Goal: Ask a question: Seek information or help from site administrators or community

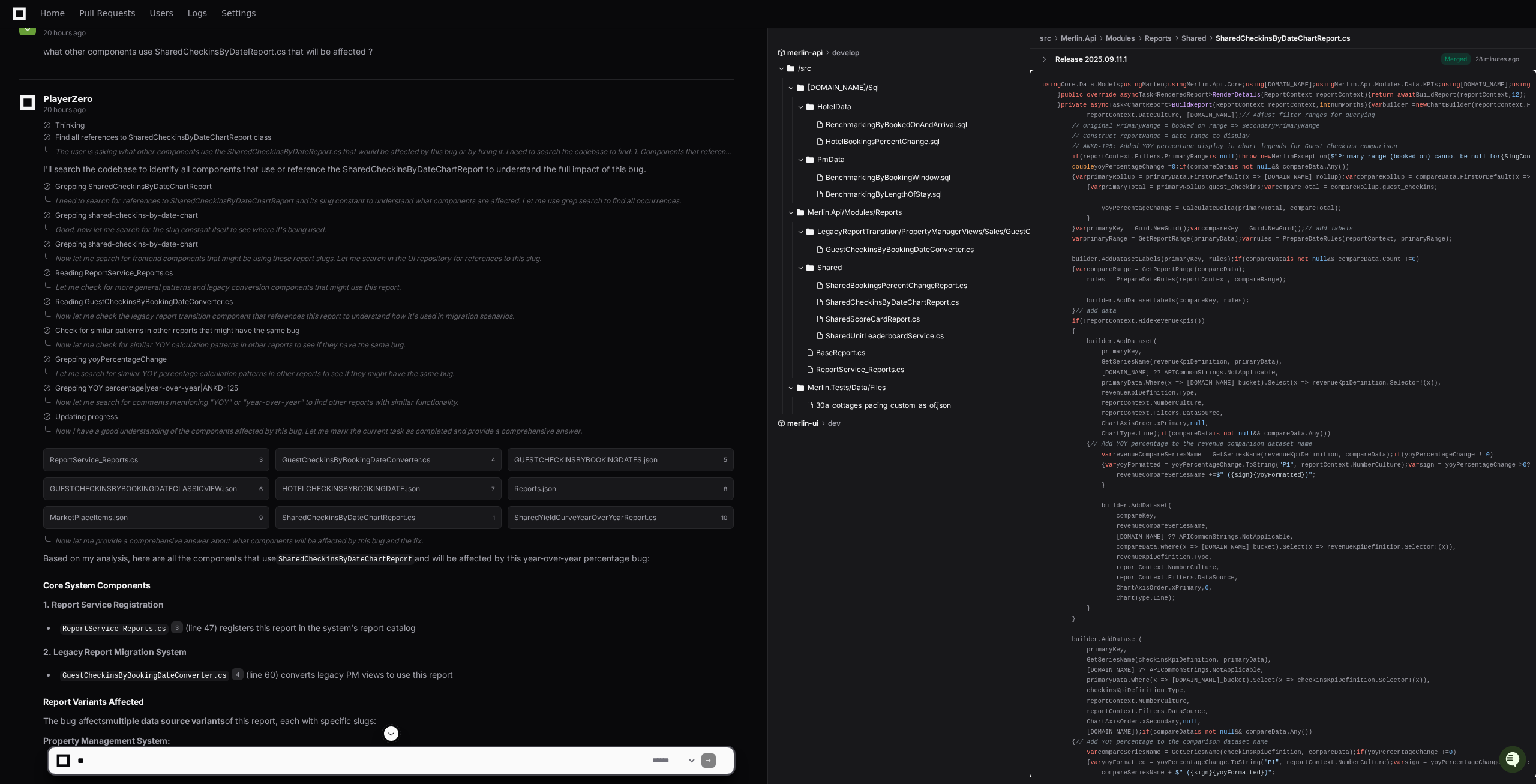
scroll to position [1136, 0]
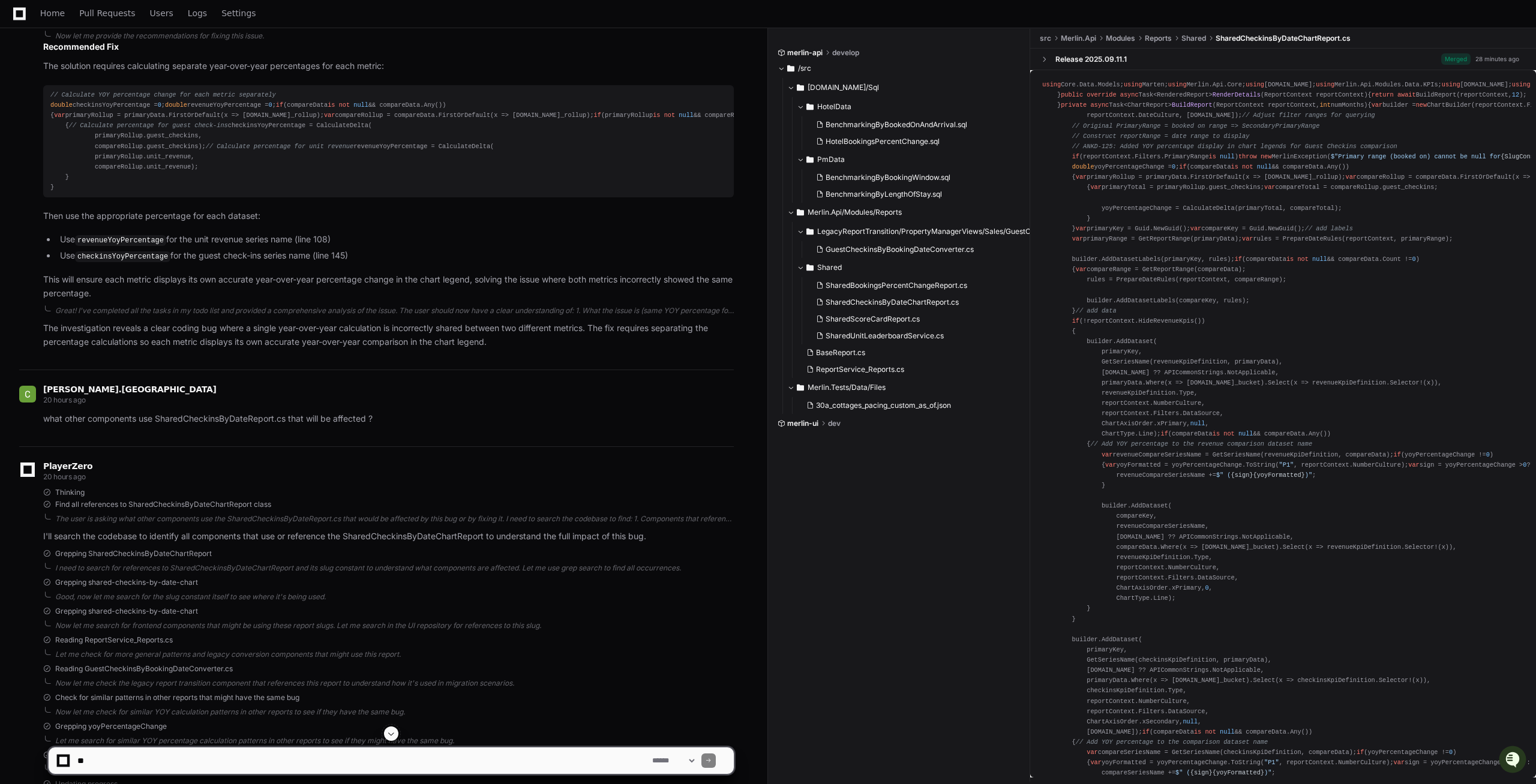
click at [110, 193] on div "// Calculate YOY percentage change for each metric separately double checkinsYo…" at bounding box center [388, 141] width 676 height 103
click at [109, 193] on div "// Calculate YOY percentage change for each metric separately double checkinsYo…" at bounding box center [388, 141] width 676 height 103
click at [177, 98] on span "// Calculate YOY percentage change for each metric separately" at bounding box center [162, 95] width 225 height 7
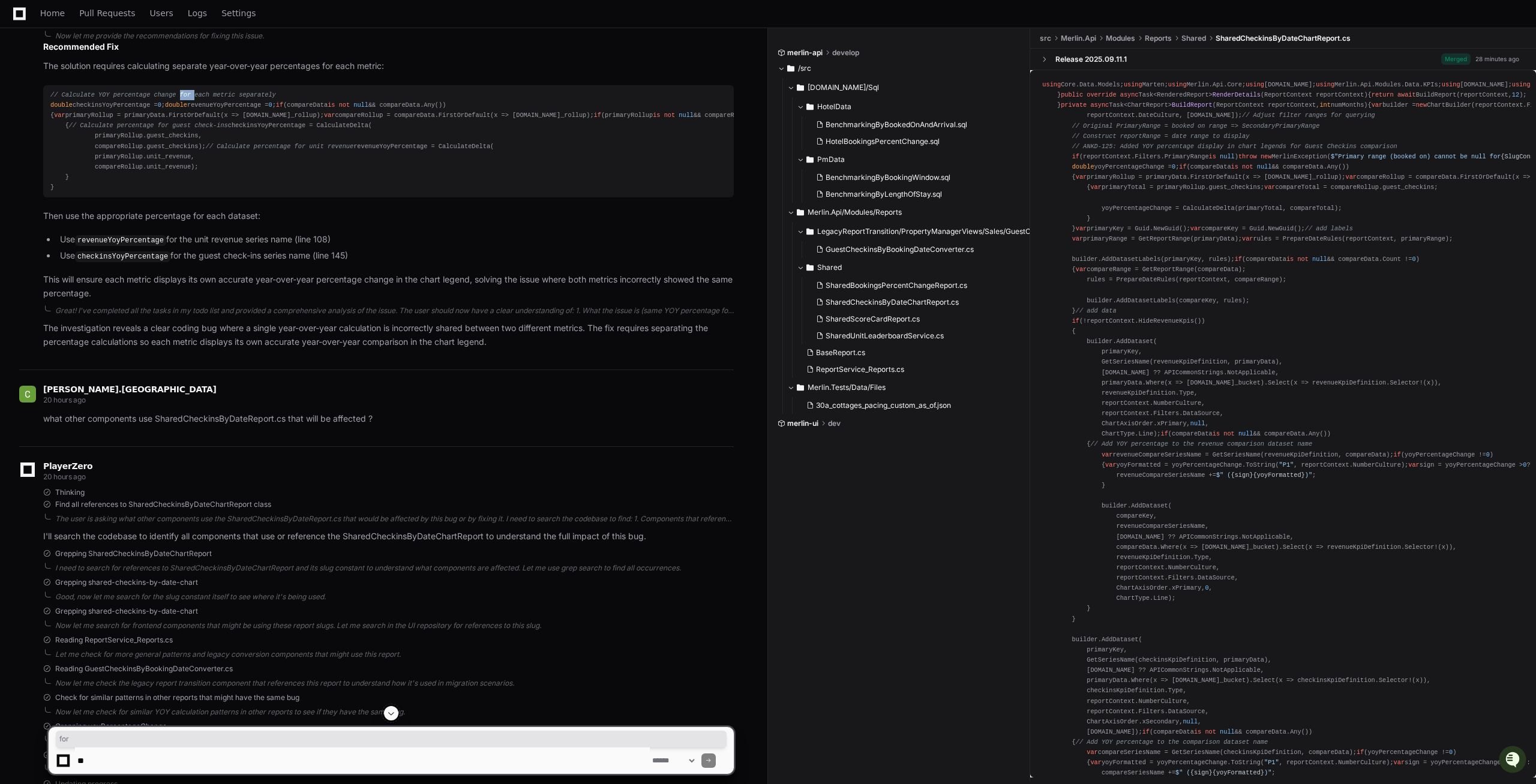
click at [177, 98] on span "// Calculate YOY percentage change for each metric separately" at bounding box center [162, 95] width 225 height 7
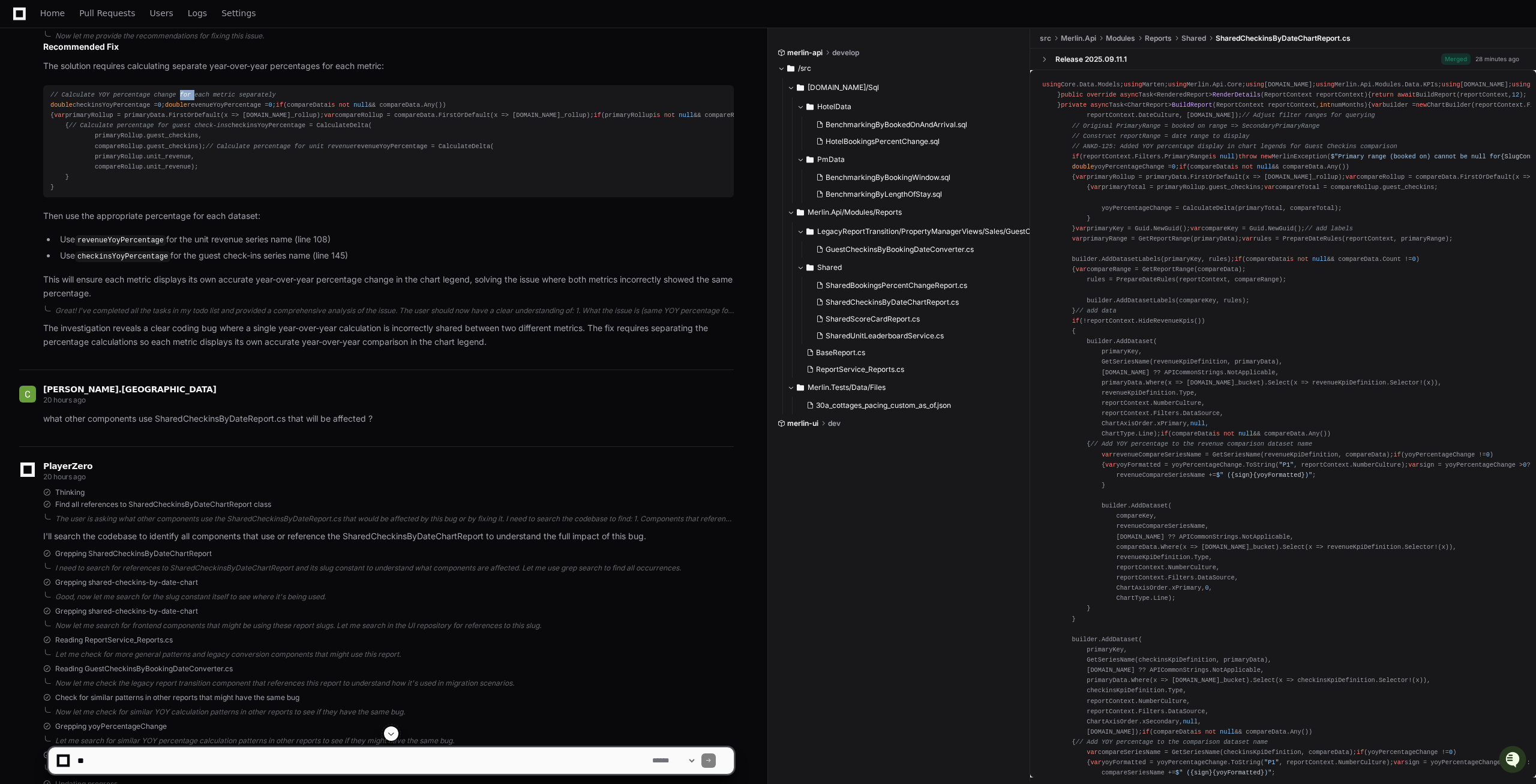
click at [177, 98] on span "// Calculate YOY percentage change for each metric separately" at bounding box center [162, 95] width 225 height 7
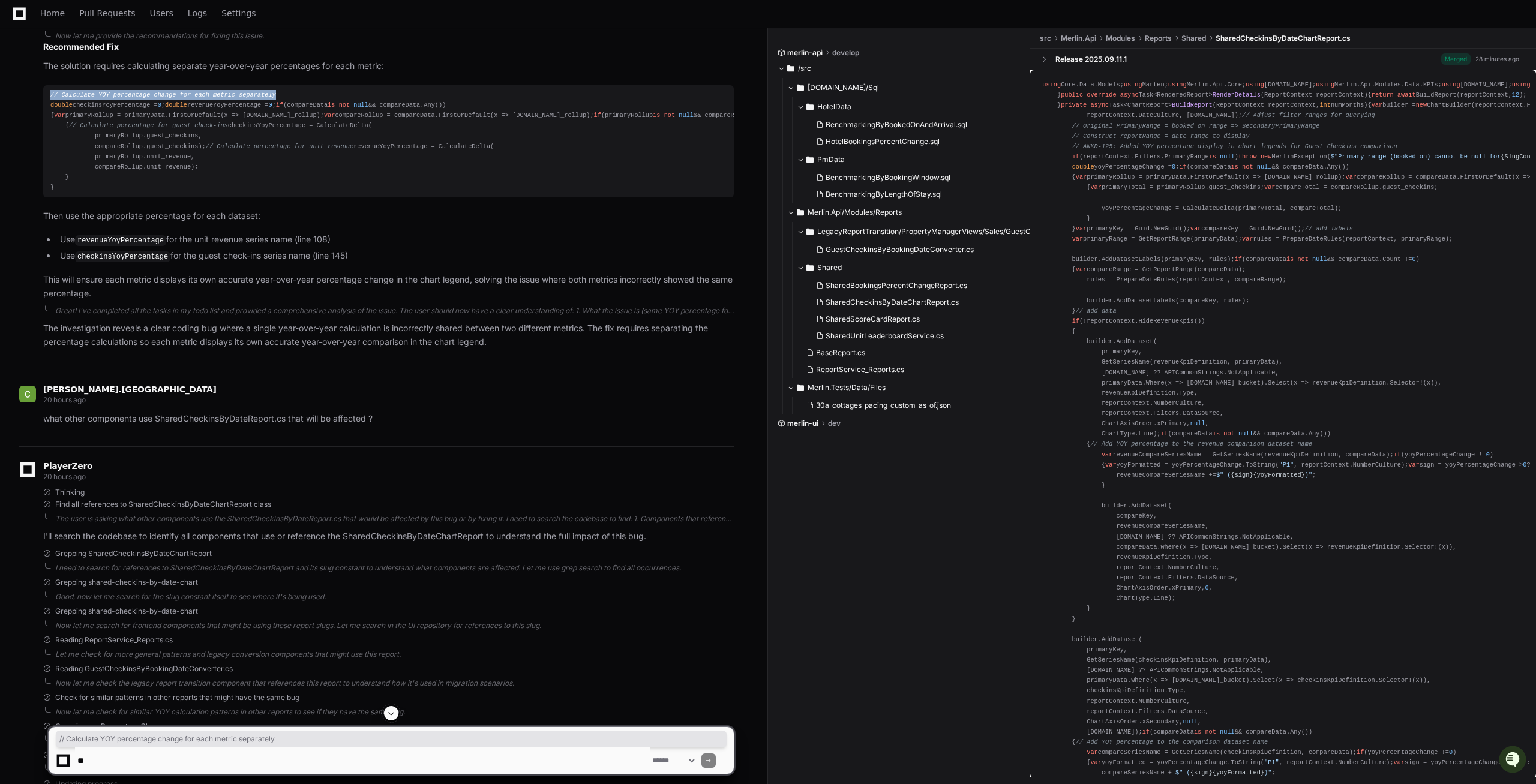
click at [177, 98] on span "// Calculate YOY percentage change for each metric separately" at bounding box center [162, 95] width 225 height 7
click at [96, 193] on div "// Calculate YOY percentage change for each metric separately double checkinsYo…" at bounding box center [388, 141] width 676 height 103
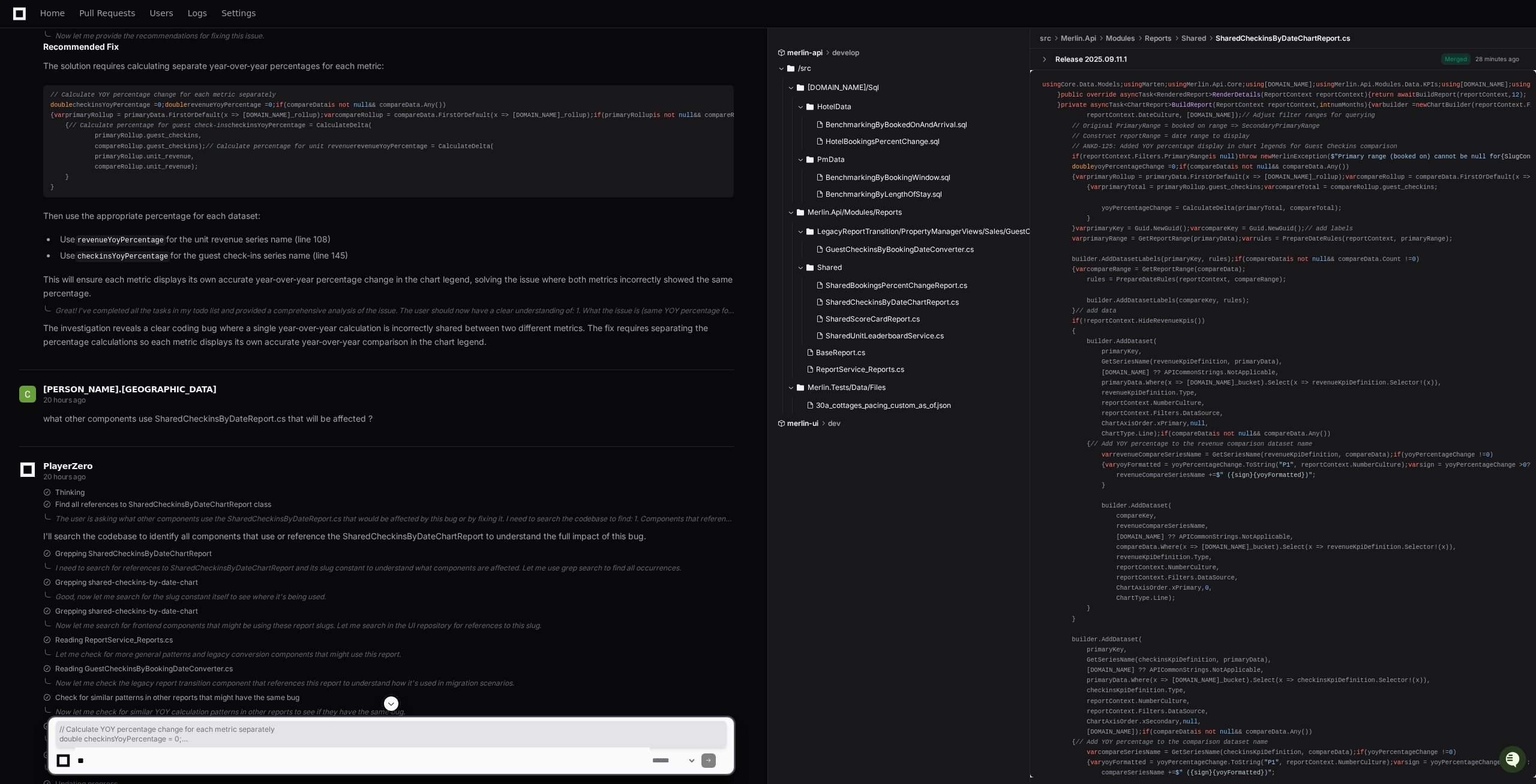
drag, startPoint x: 74, startPoint y: 433, endPoint x: 46, endPoint y: 216, distance: 218.8
click at [46, 197] on pre "// Calculate YOY percentage change for each metric separately double checkinsYo…" at bounding box center [388, 141] width 690 height 112
copy div "// Calculate YOY percentage change for each metric separately double checkinsYo…"
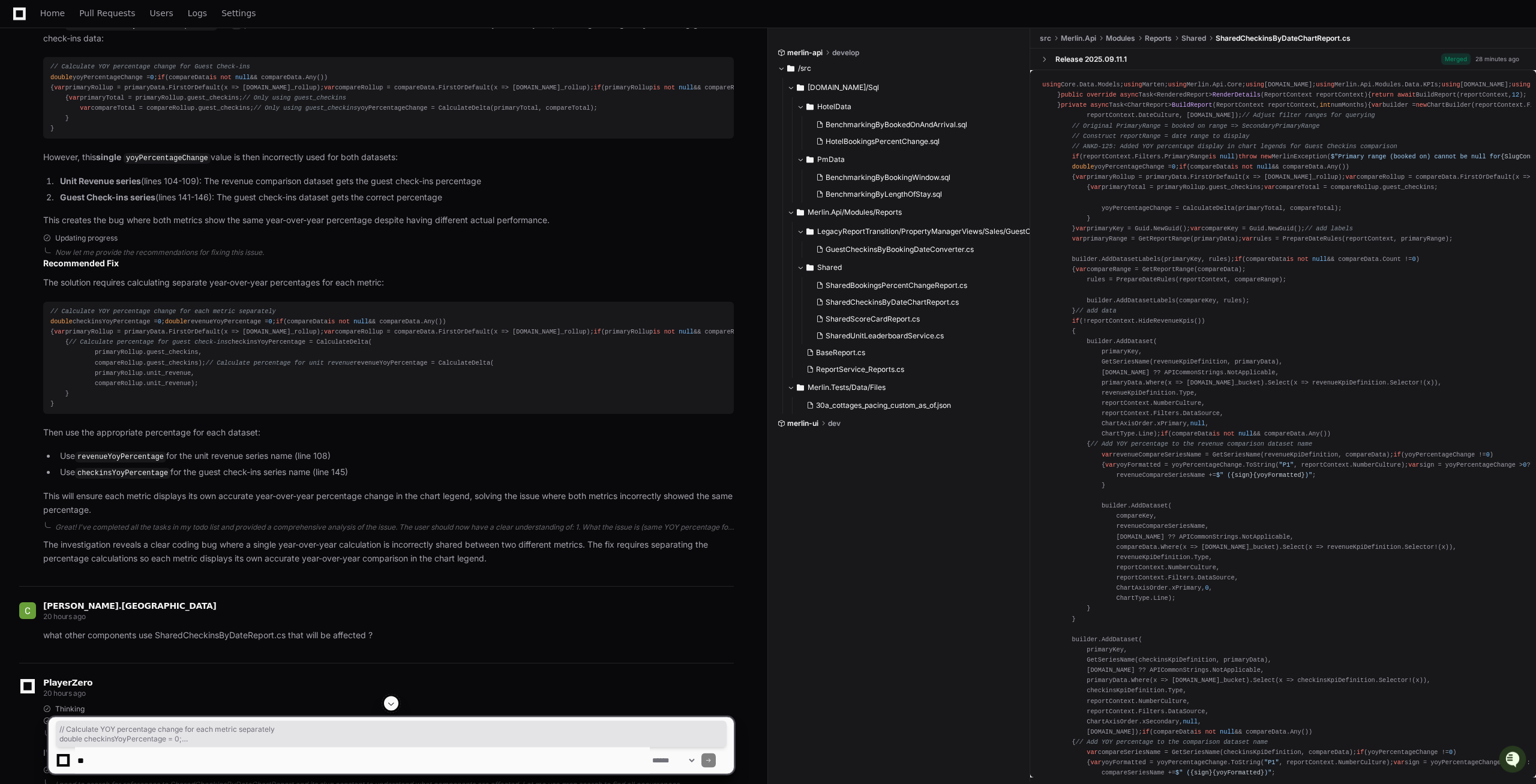
scroll to position [830, 0]
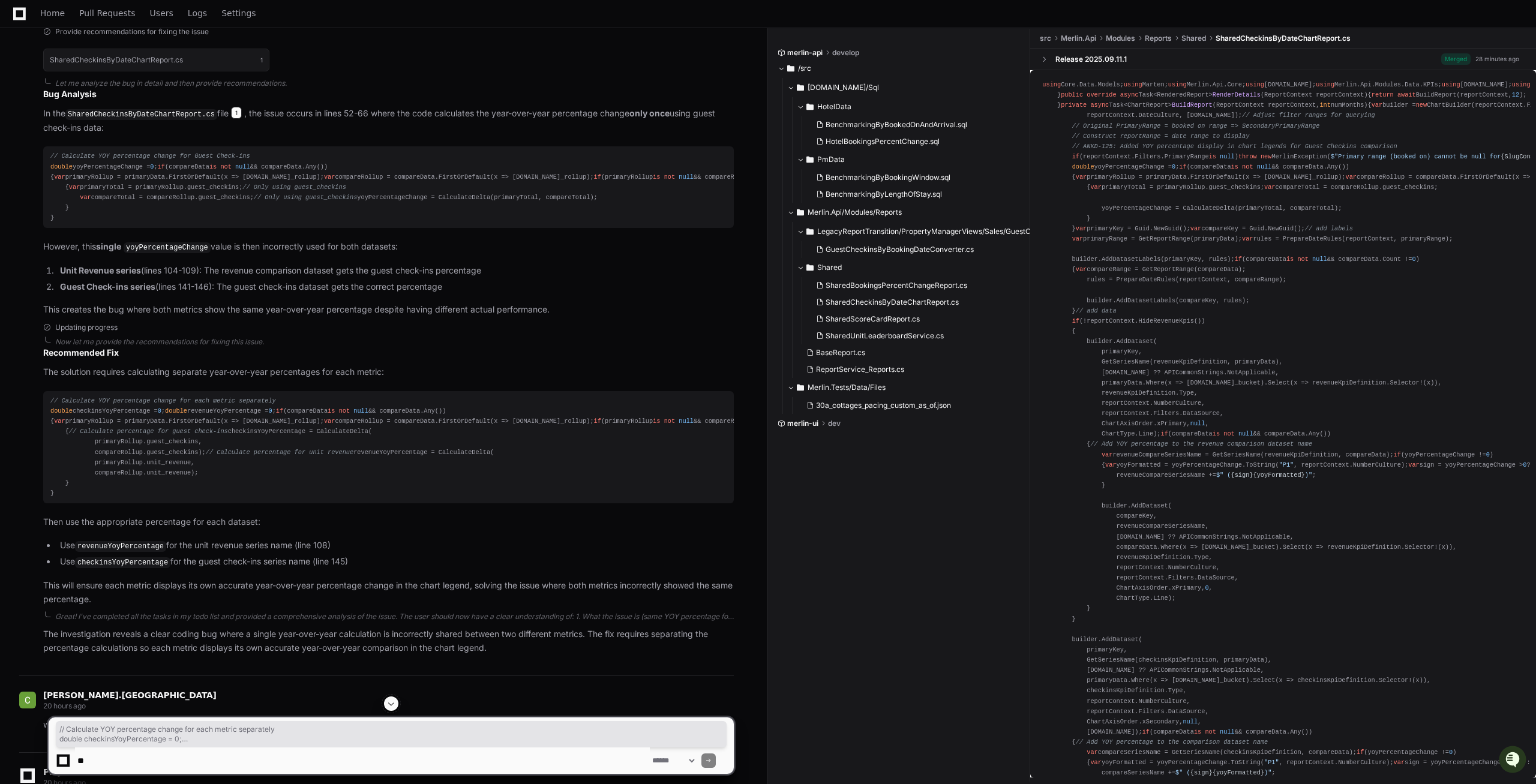
click at [231, 118] on span "1" at bounding box center [236, 113] width 11 height 12
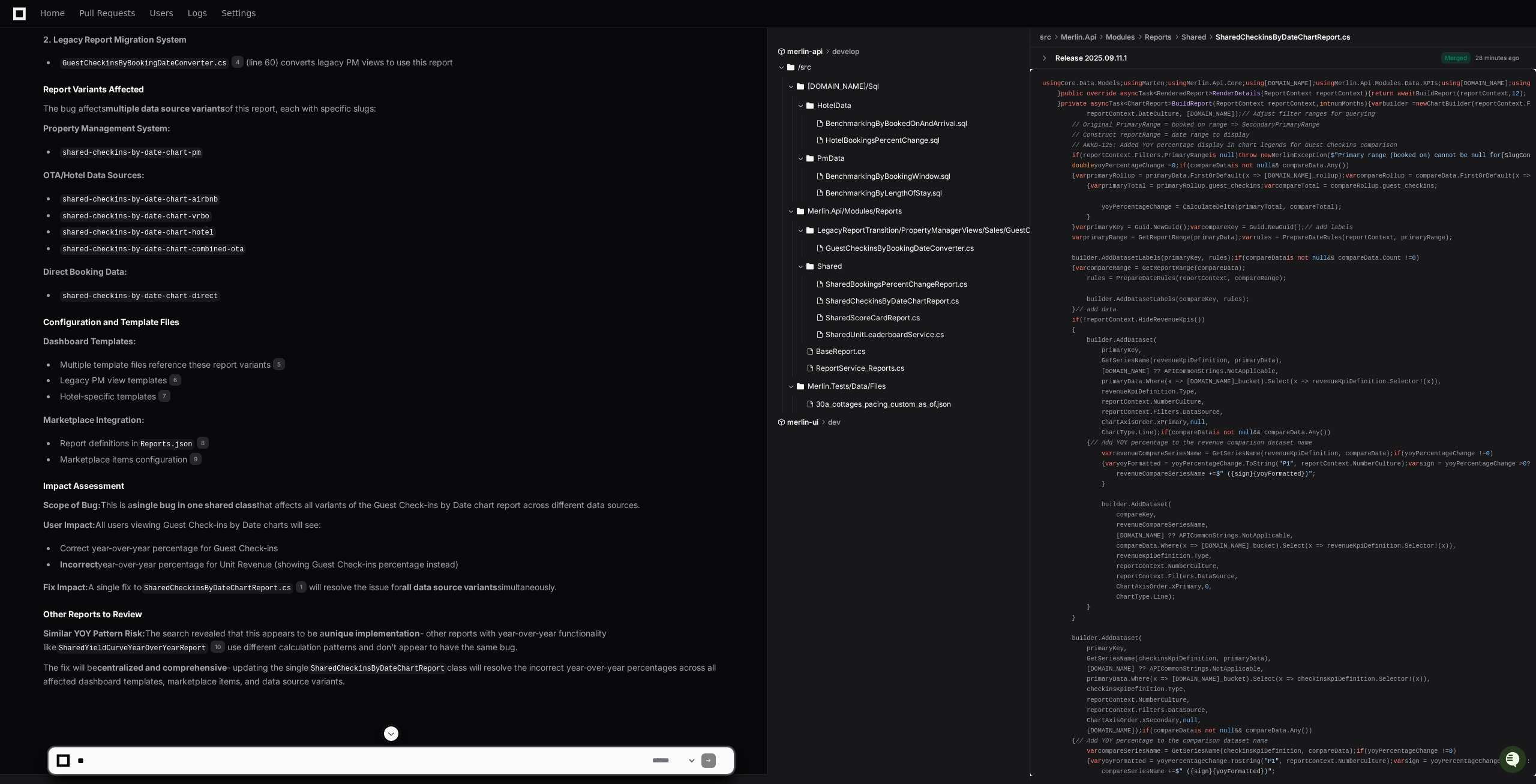
scroll to position [2359, 0]
click at [102, 759] on textarea at bounding box center [361, 760] width 575 height 26
click at [102, 296] on code "shared-checkins-by-date-chart-direct" at bounding box center [139, 296] width 161 height 11
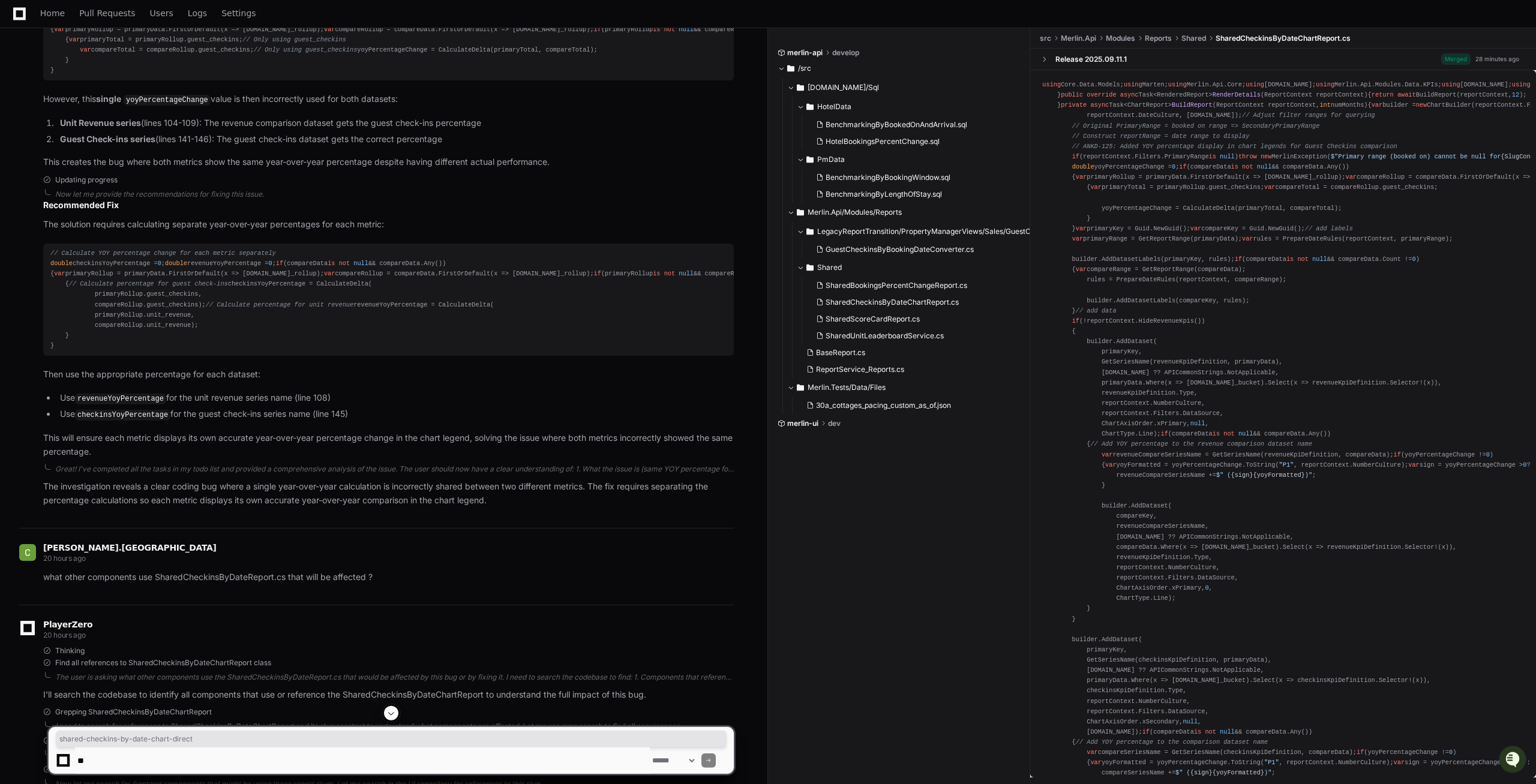
scroll to position [1013, 0]
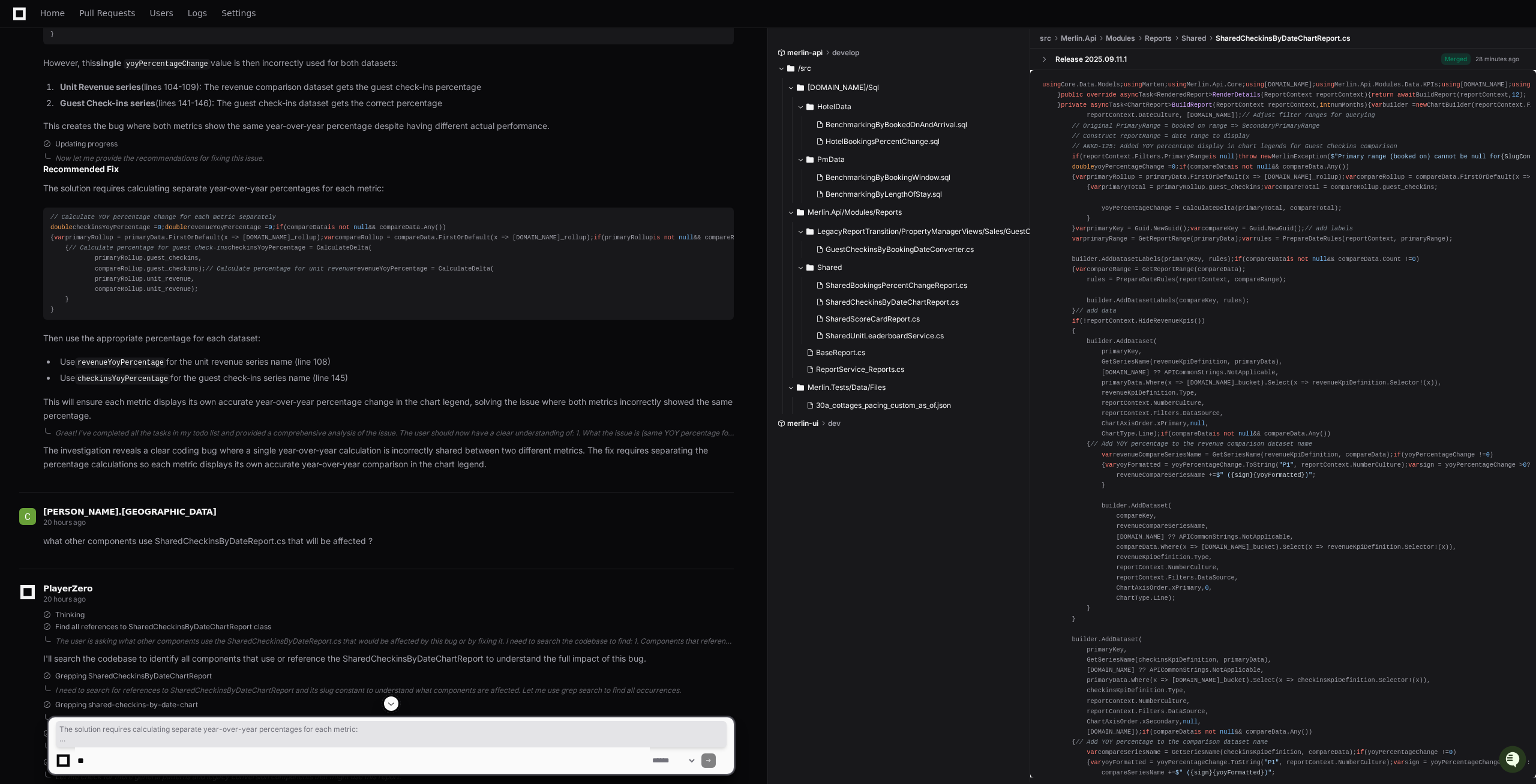
drag, startPoint x: 66, startPoint y: 557, endPoint x: 37, endPoint y: 307, distance: 251.7
click at [43, 307] on pre "// Calculate YOY percentage change for each metric separately double checkinsYo…" at bounding box center [388, 264] width 690 height 112
copy article "The solution requires calculating separate year-over-year percentages for each …"
click at [141, 763] on textarea at bounding box center [361, 760] width 575 height 26
type textarea "*"
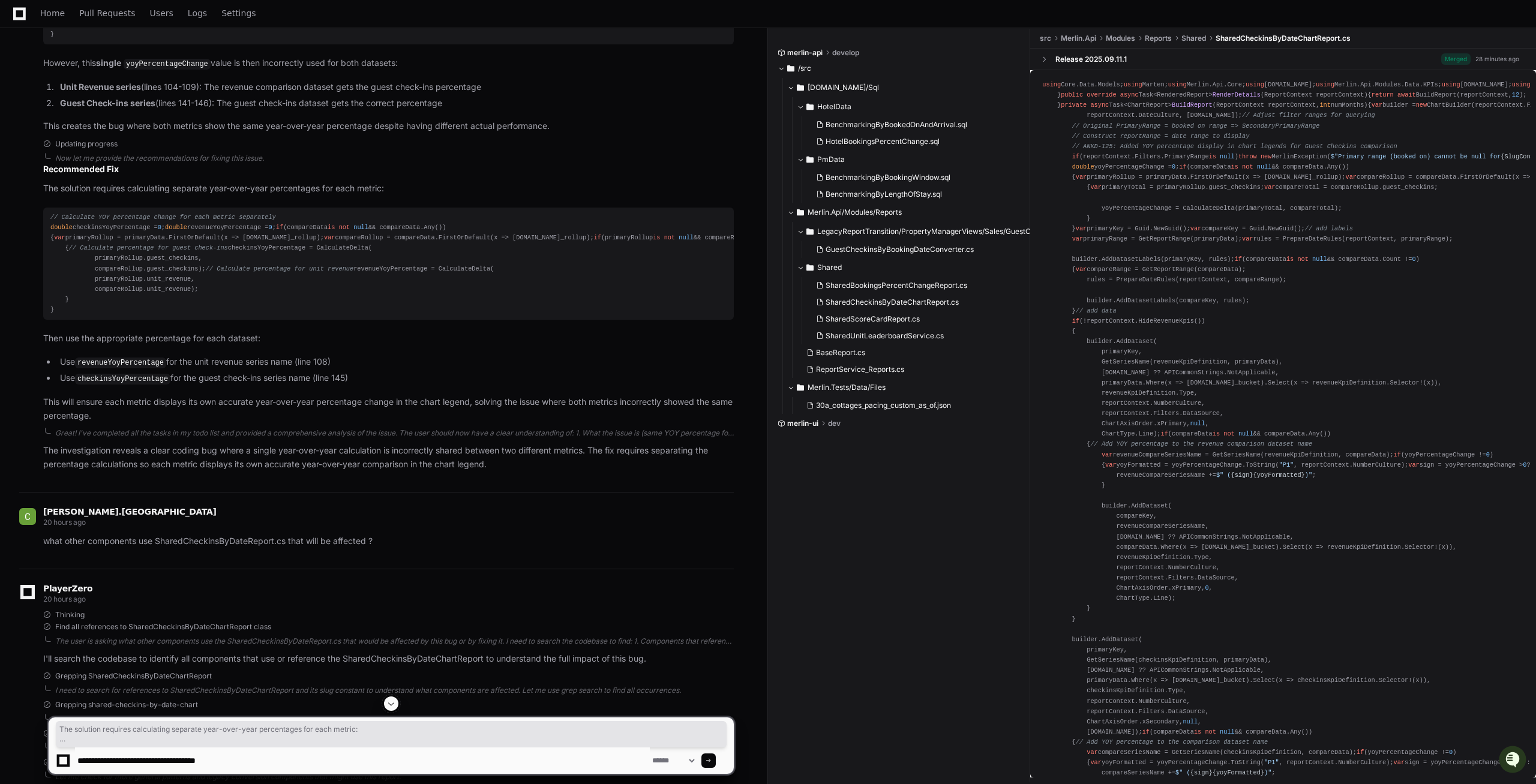
type textarea "**********"
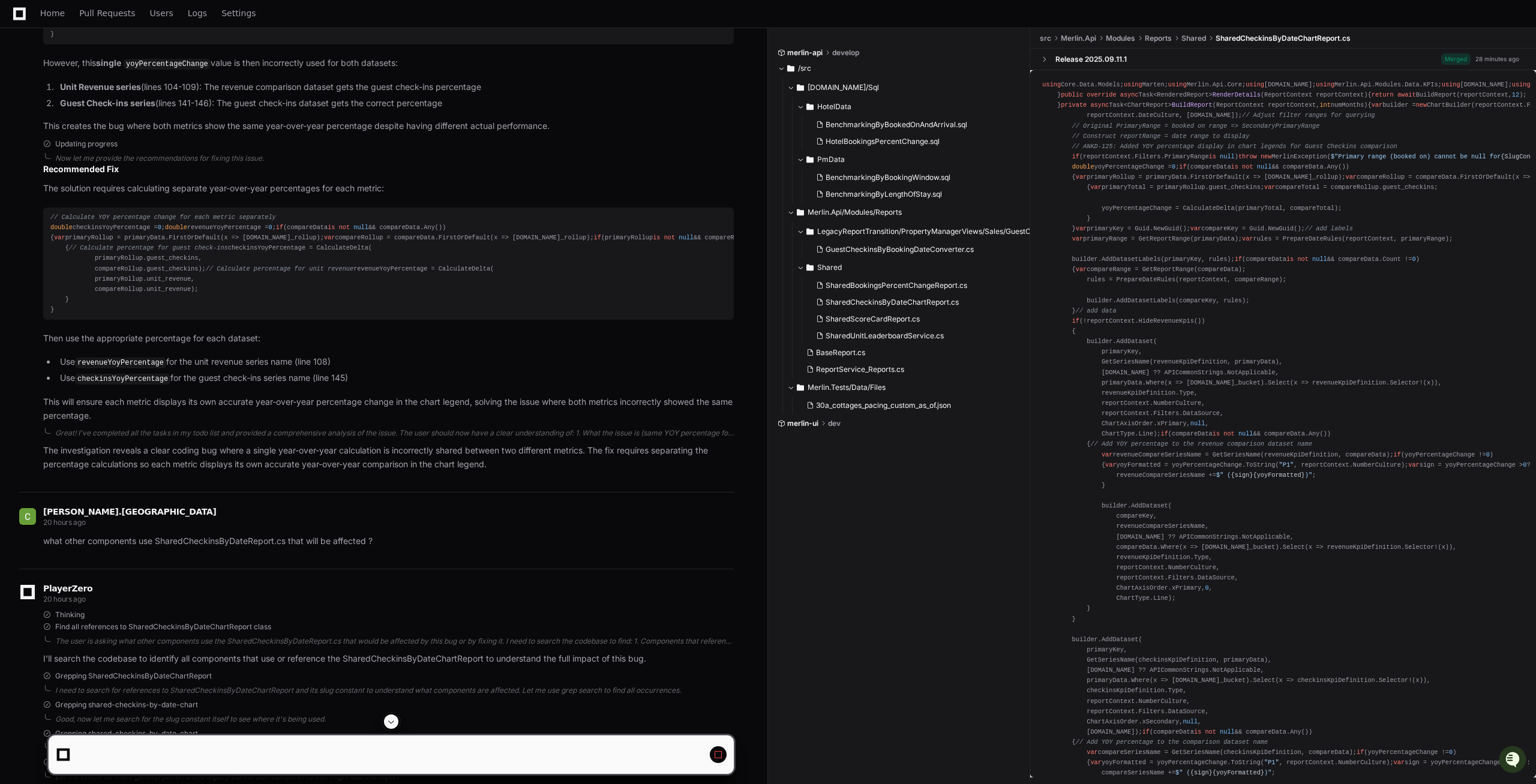
click at [389, 722] on span at bounding box center [390, 721] width 10 height 10
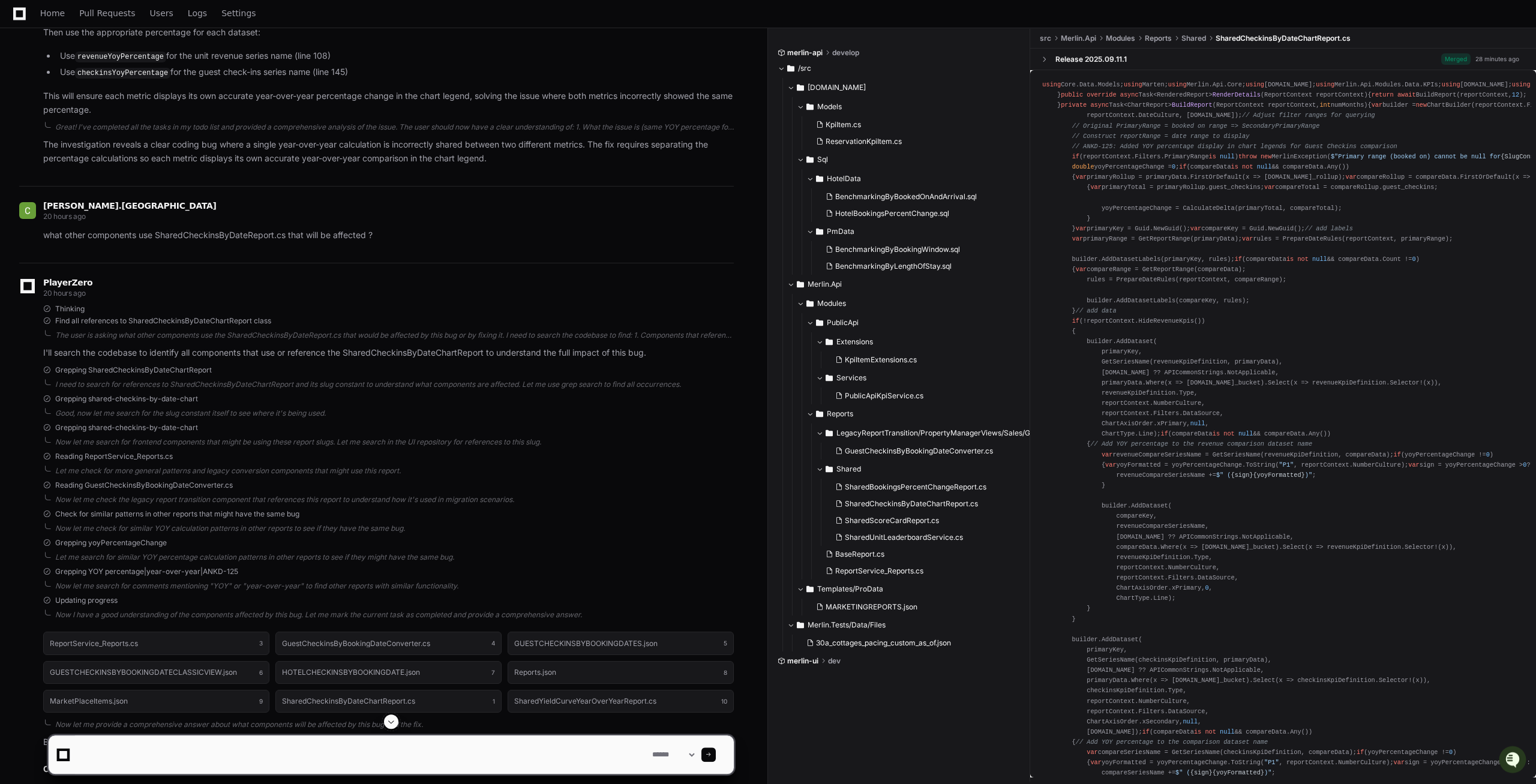
scroll to position [1272, 0]
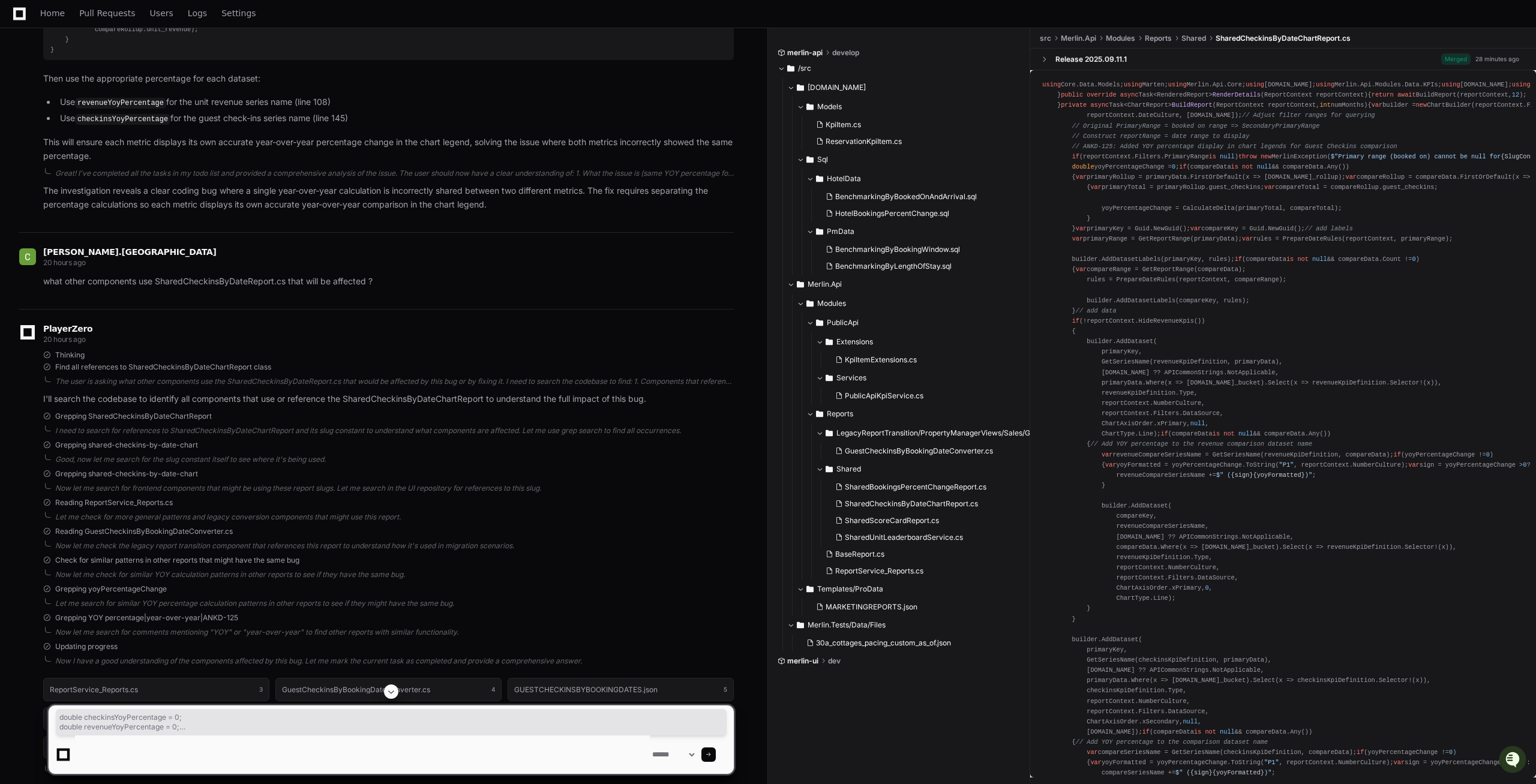
drag, startPoint x: 77, startPoint y: 302, endPoint x: 34, endPoint y: 90, distance: 216.3
click at [43, 60] on pre "// Calculate YOY percentage change for each metric separately double checkinsYo…" at bounding box center [388, 4] width 690 height 112
copy div "double checkinsYoyPercentage = 0 ; double revenueYoyPercentage = 0 ; if (compar…"
click at [225, 749] on textarea at bounding box center [361, 755] width 575 height 39
type textarea "**********"
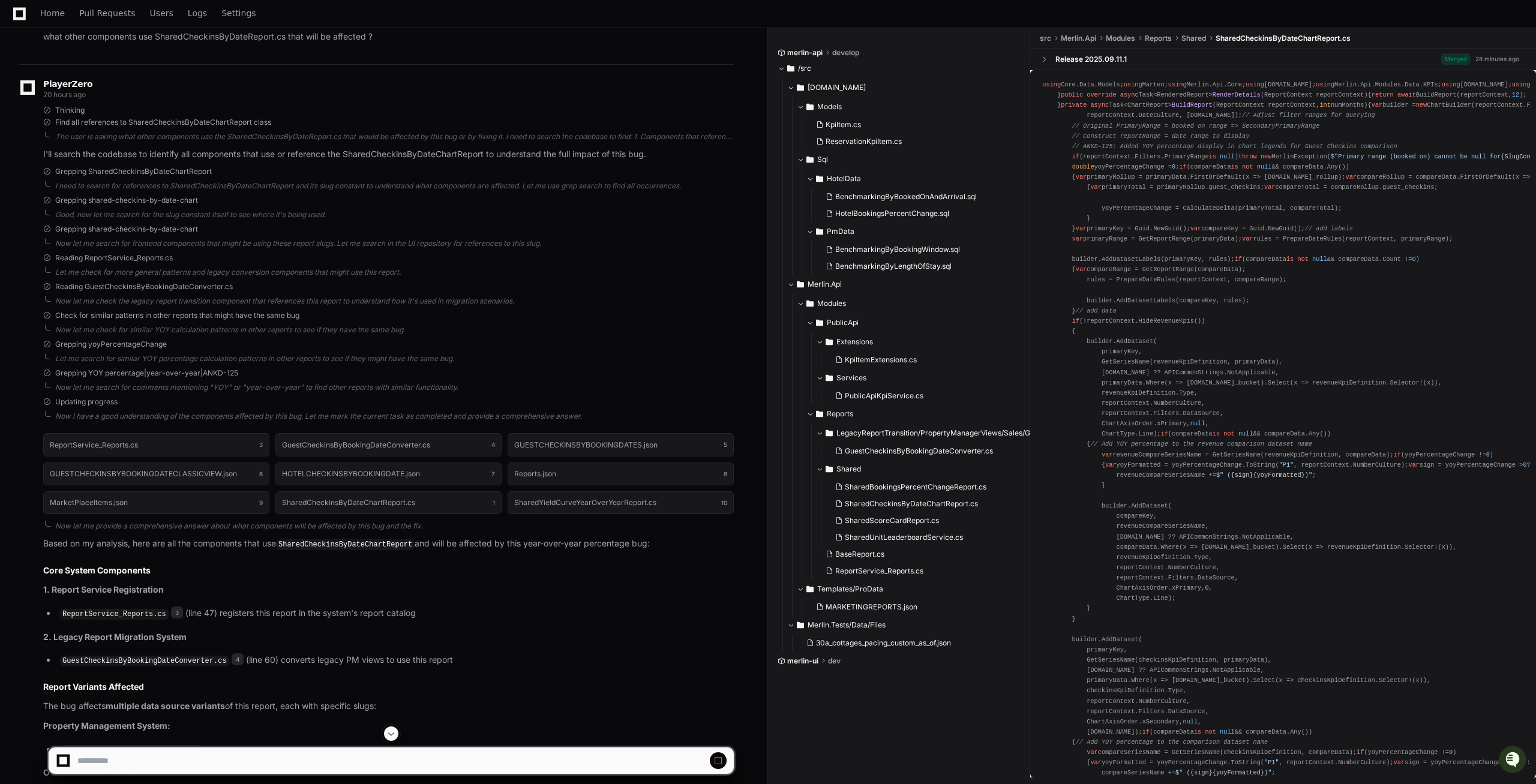
click at [392, 736] on span at bounding box center [390, 733] width 10 height 10
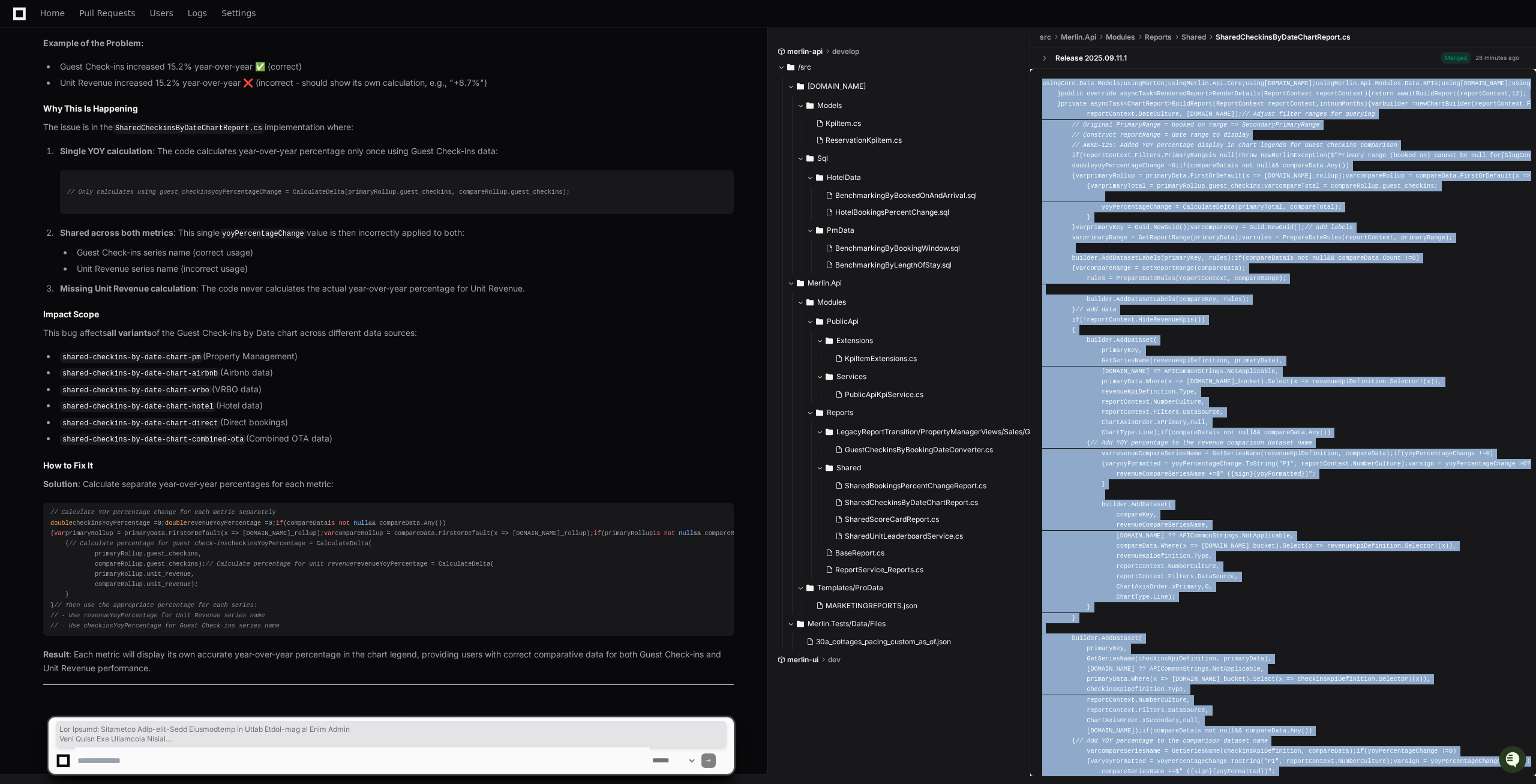
scroll to position [4569, 0]
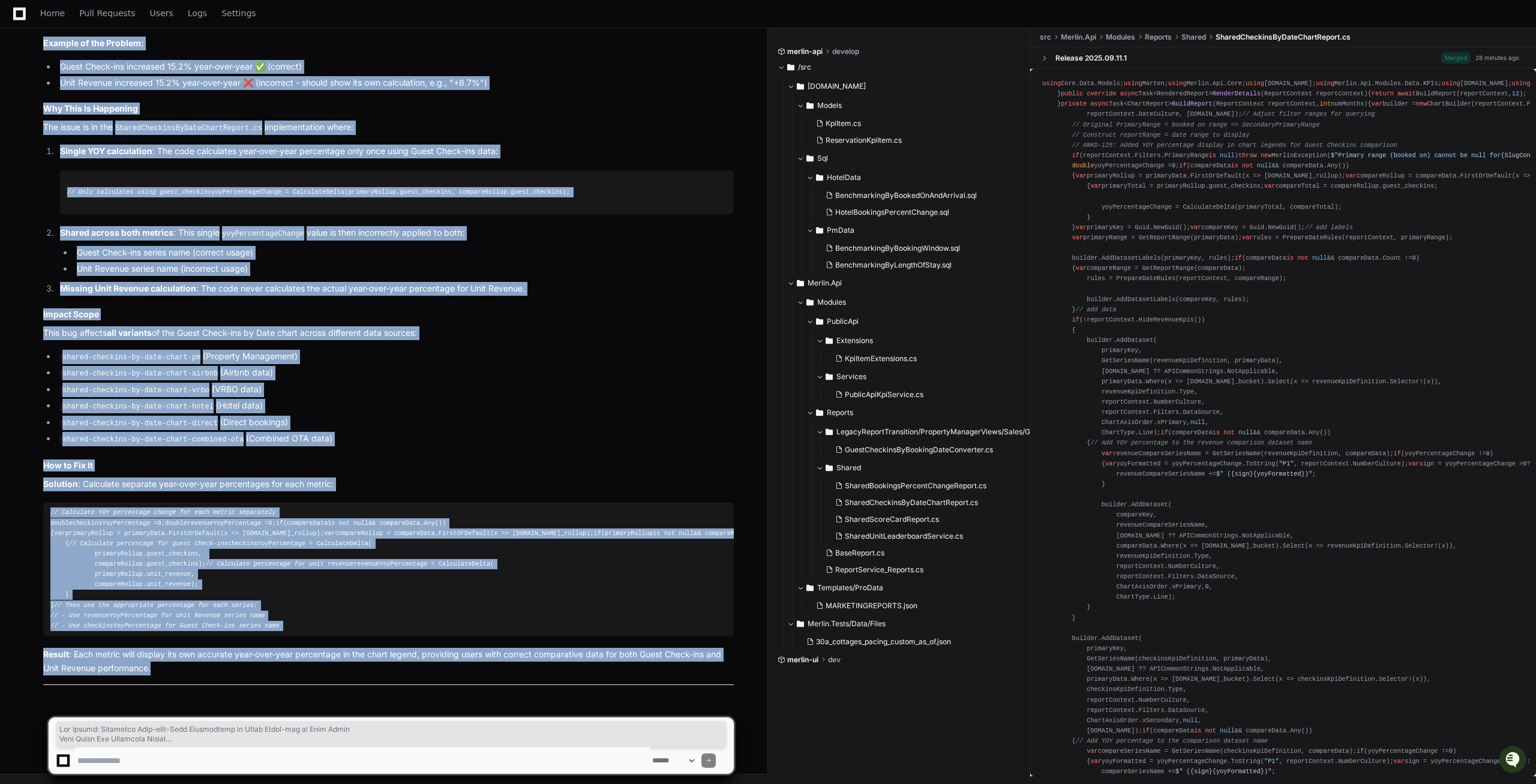
drag, startPoint x: 46, startPoint y: 216, endPoint x: 164, endPoint y: 666, distance: 465.2
click at [164, 668] on article "Here's a comprehensive prompt explaining the situation: Bug Report: Incorrect Y…" at bounding box center [388, 295] width 690 height 781
copy article "Lor Ipsumd: Sitametco Adip-elit-Sedd Eiusmodtemp in Utlab Etdol-mag al Enim Adm…"
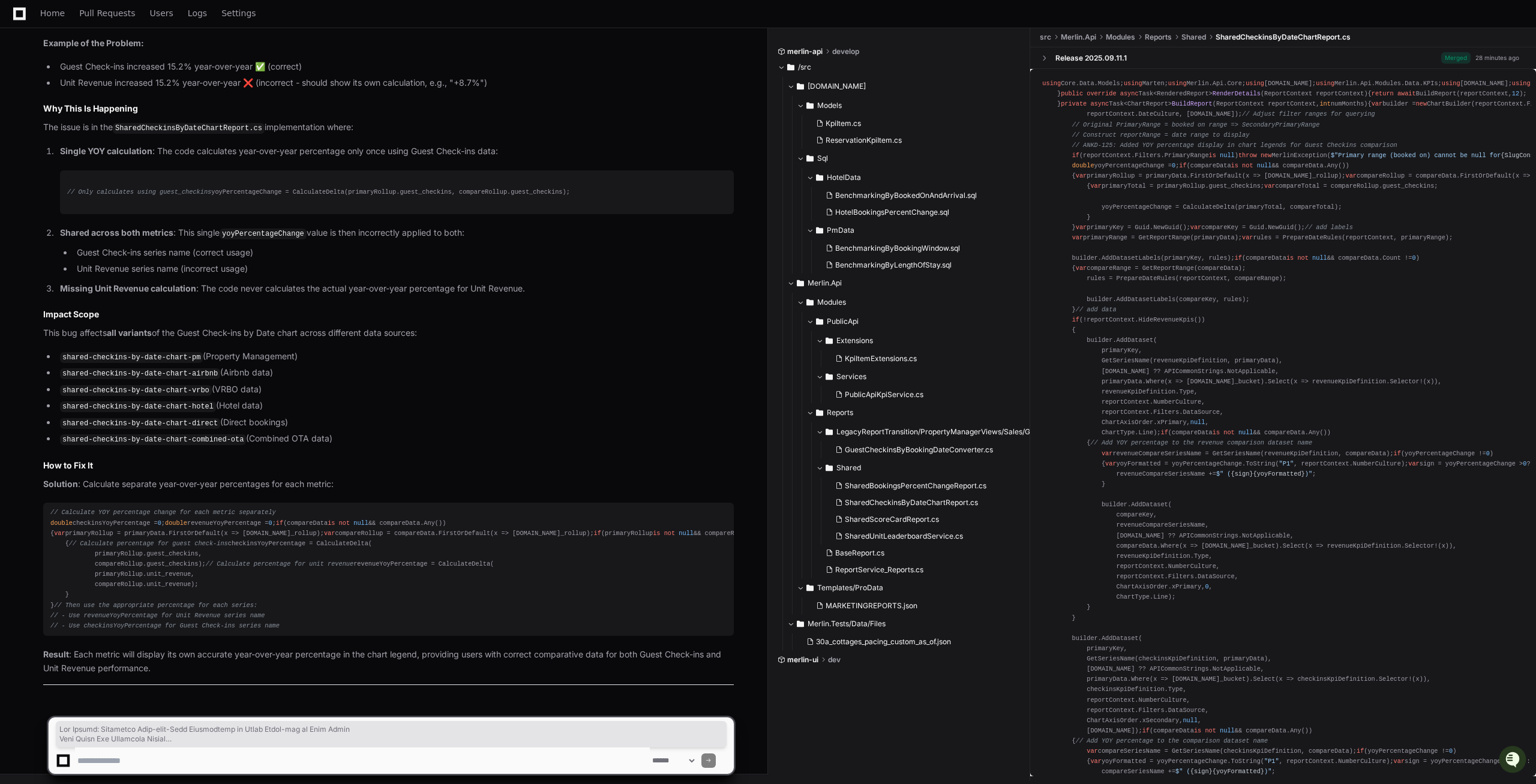
click at [104, 763] on textarea at bounding box center [361, 760] width 575 height 26
click at [160, 754] on textarea at bounding box center [361, 760] width 575 height 26
type textarea "**********"
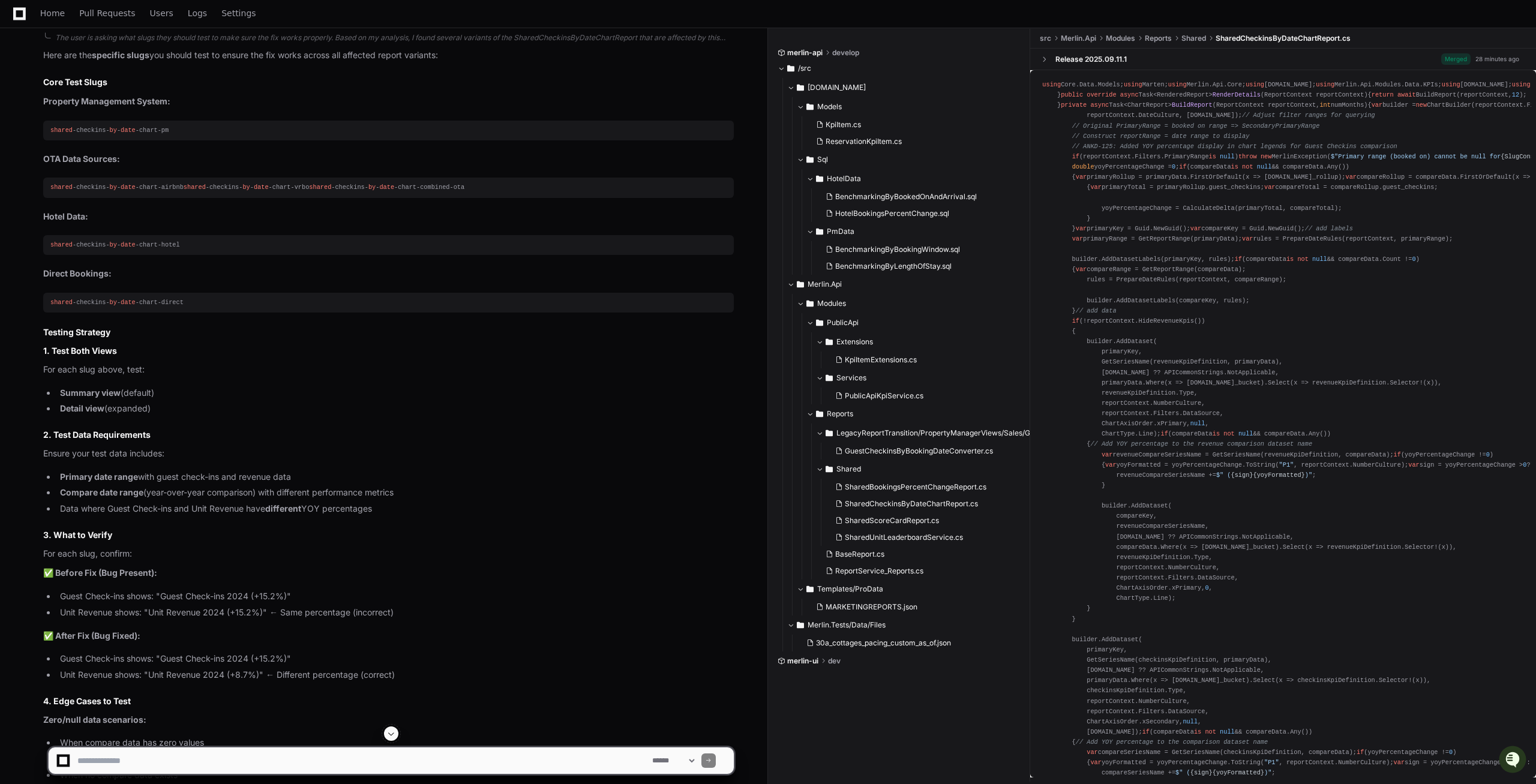
scroll to position [6264, 0]
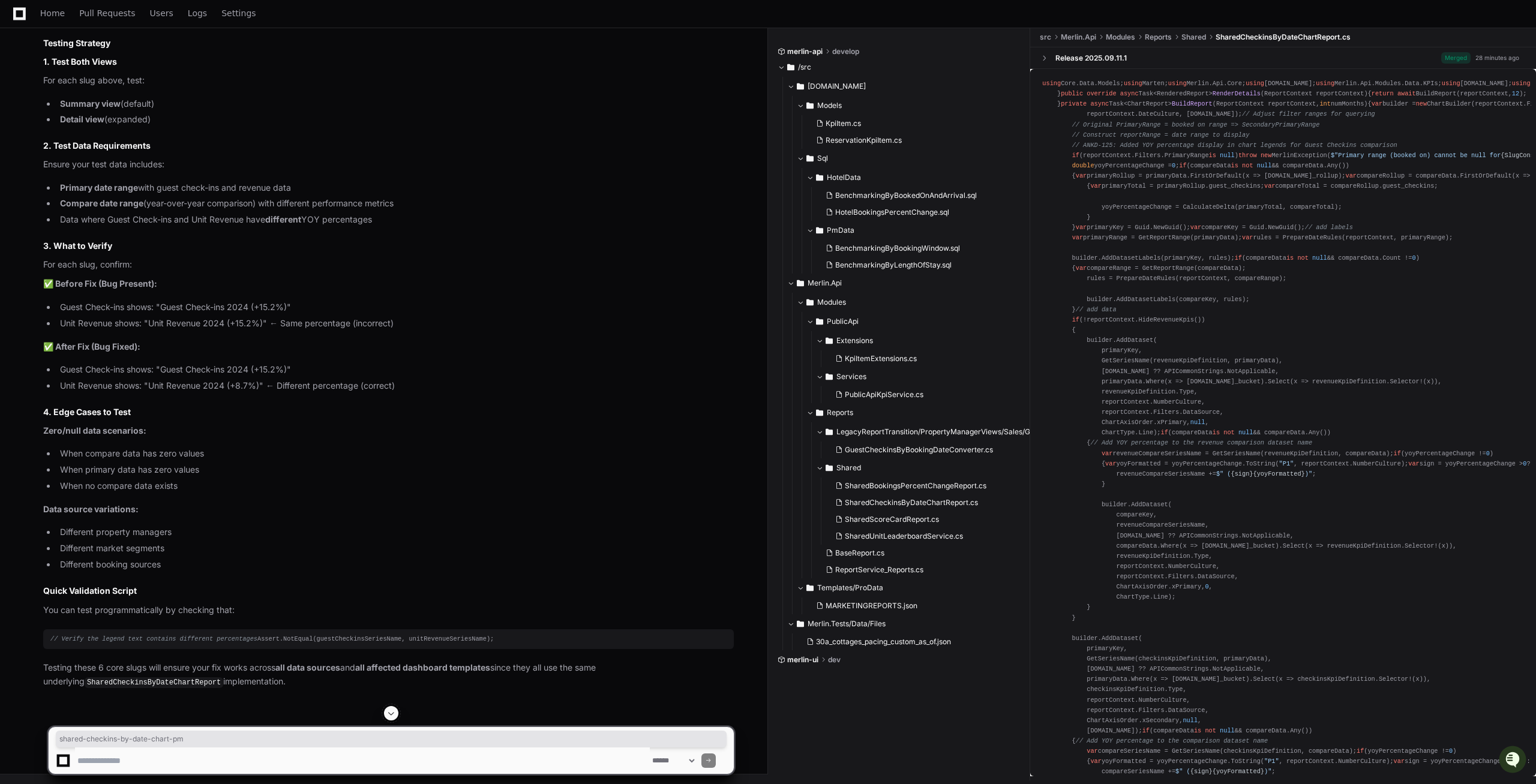
drag, startPoint x: 162, startPoint y: 171, endPoint x: 48, endPoint y: 174, distance: 114.0
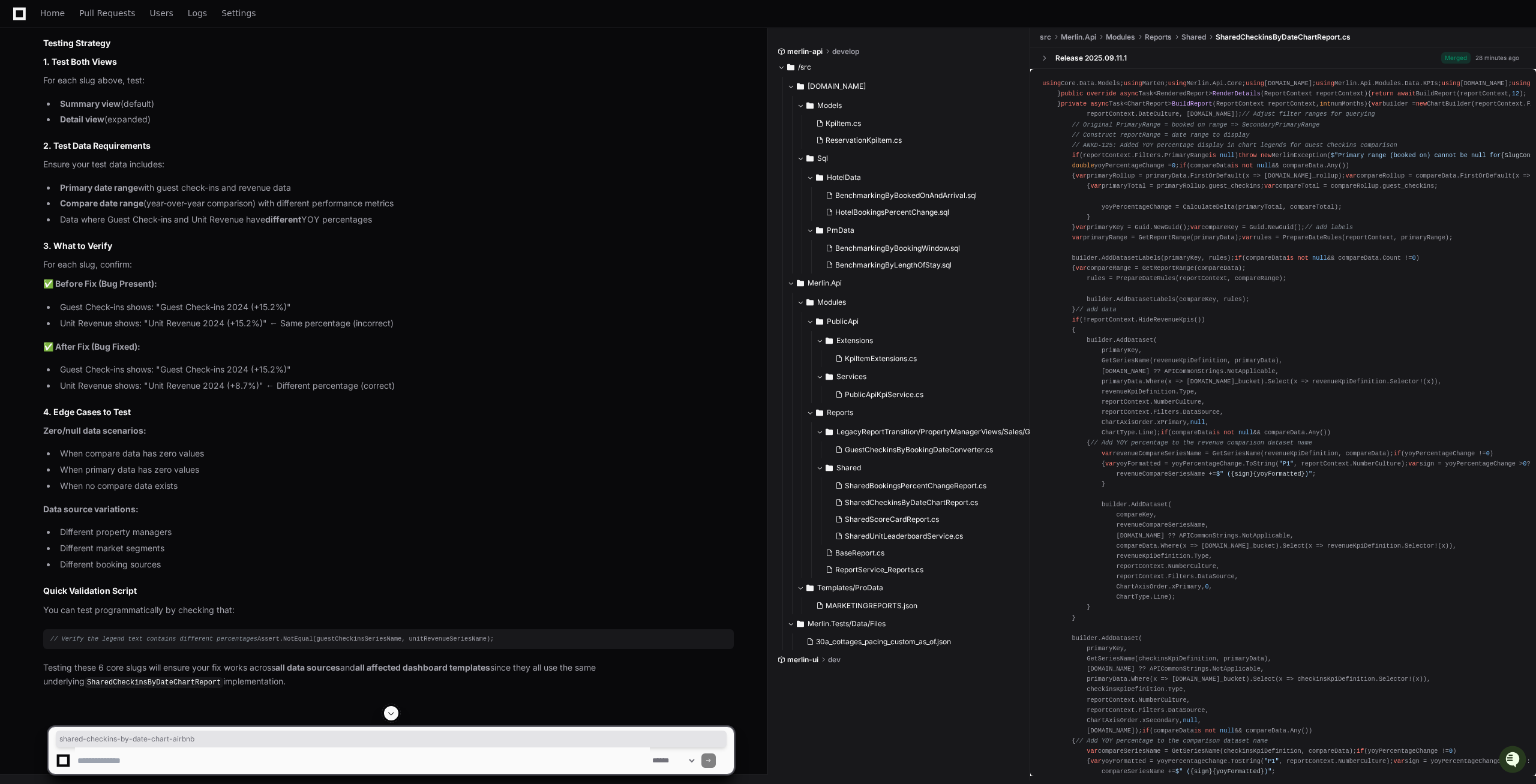
copy div "shared -checkins- by - date -chart-airbnb"
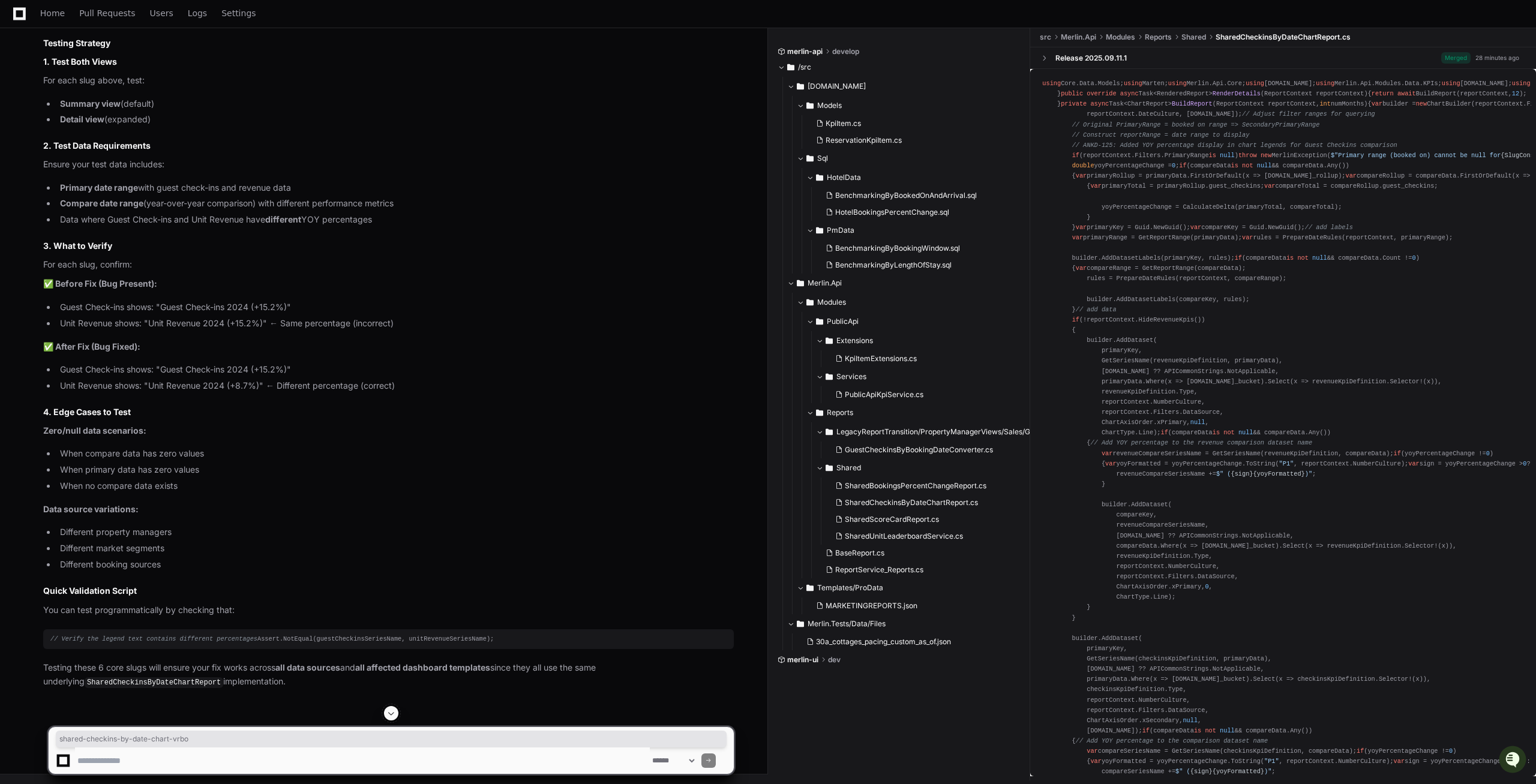
copy div "shared -checkins- by - date -chart-vrbo"
copy div "shared -checkins- by - date -chart-combined-ota"
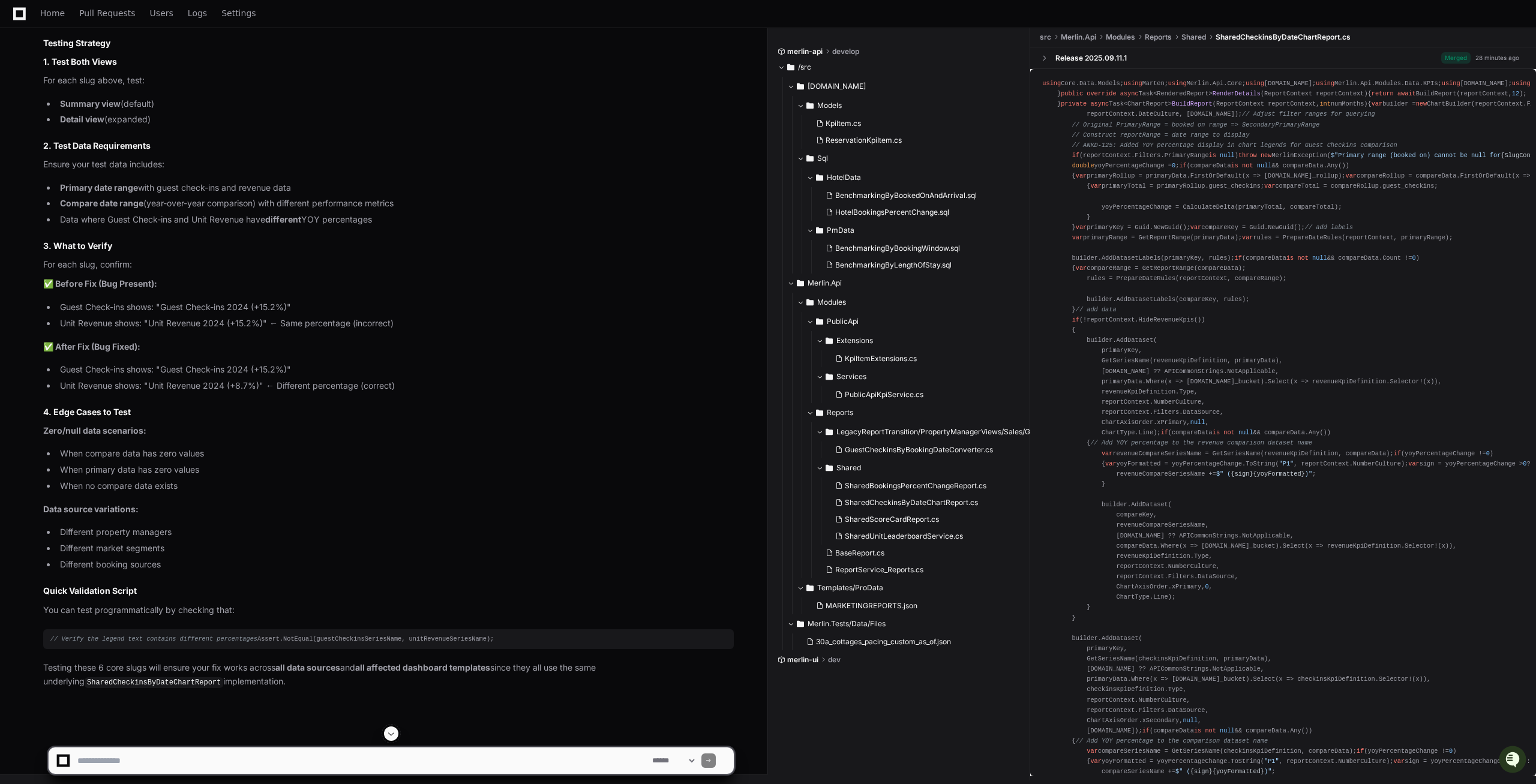
click at [92, 18] on div "shared -checkins- by - date -chart-direct" at bounding box center [388, 14] width 676 height 11
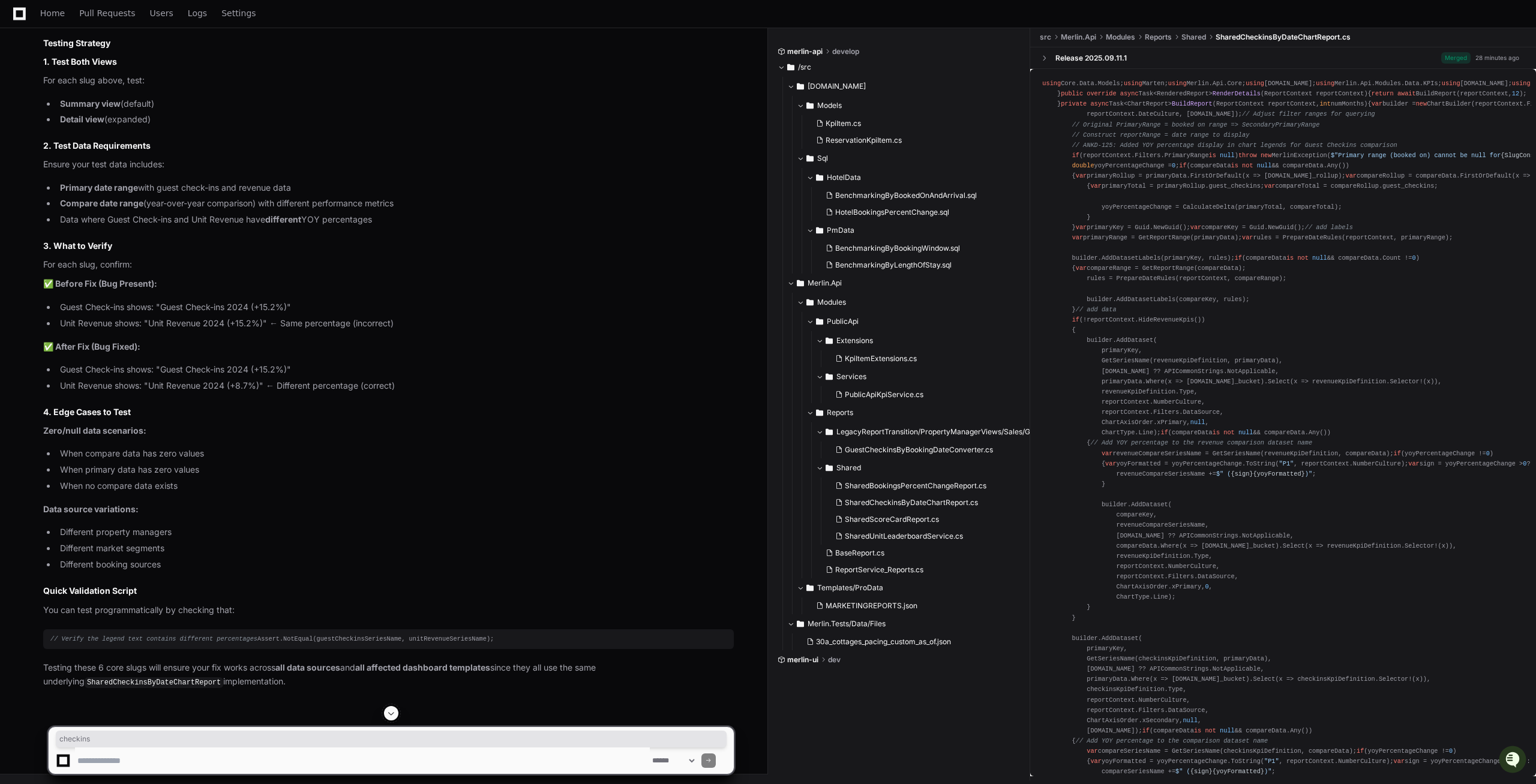
click at [92, 18] on div "shared -checkins- by - date -chart-direct" at bounding box center [388, 14] width 676 height 11
copy div "shared -checkins- by - date -chart-direct"
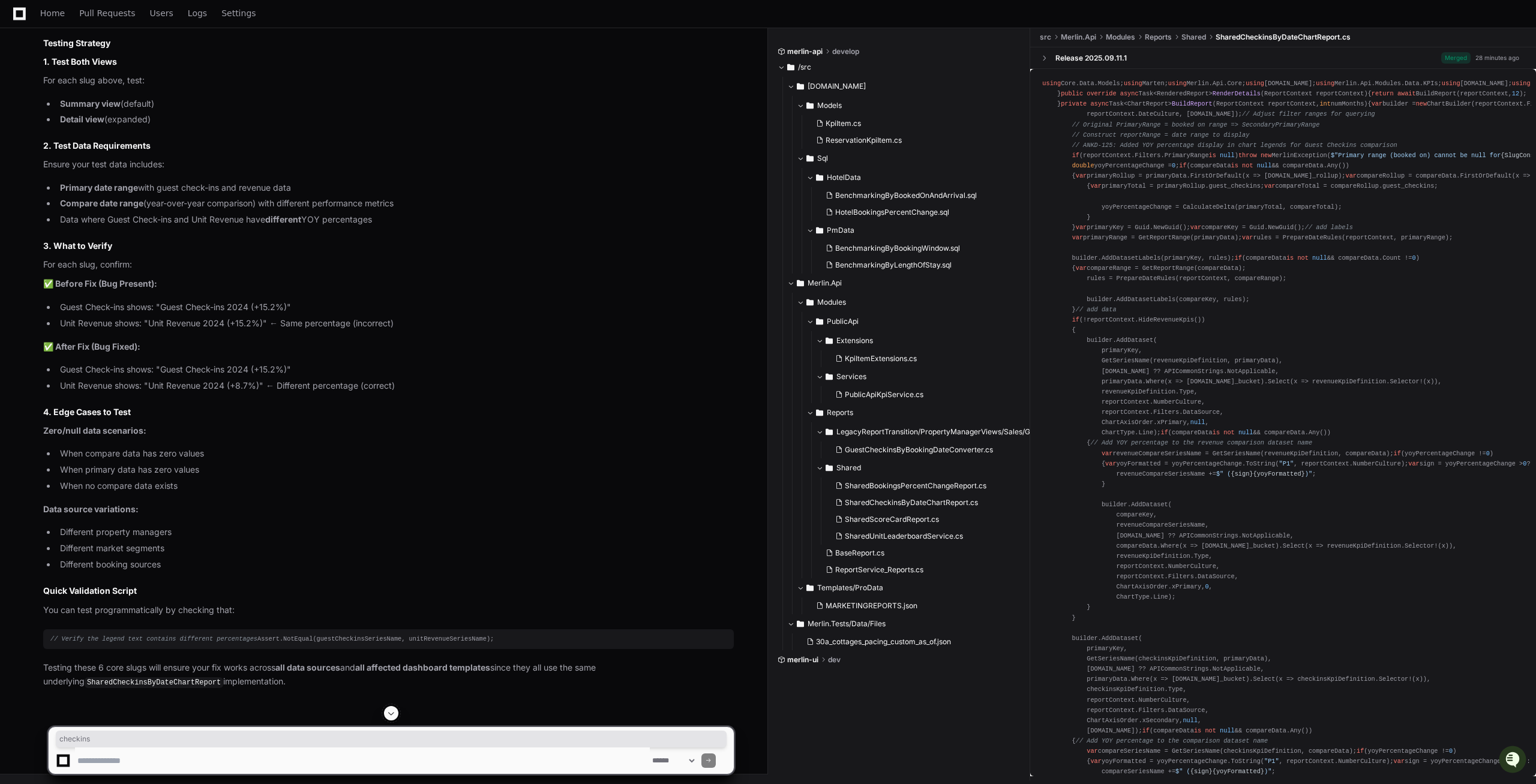
copy div "shared -checkins- by - date -chart-airbnb"
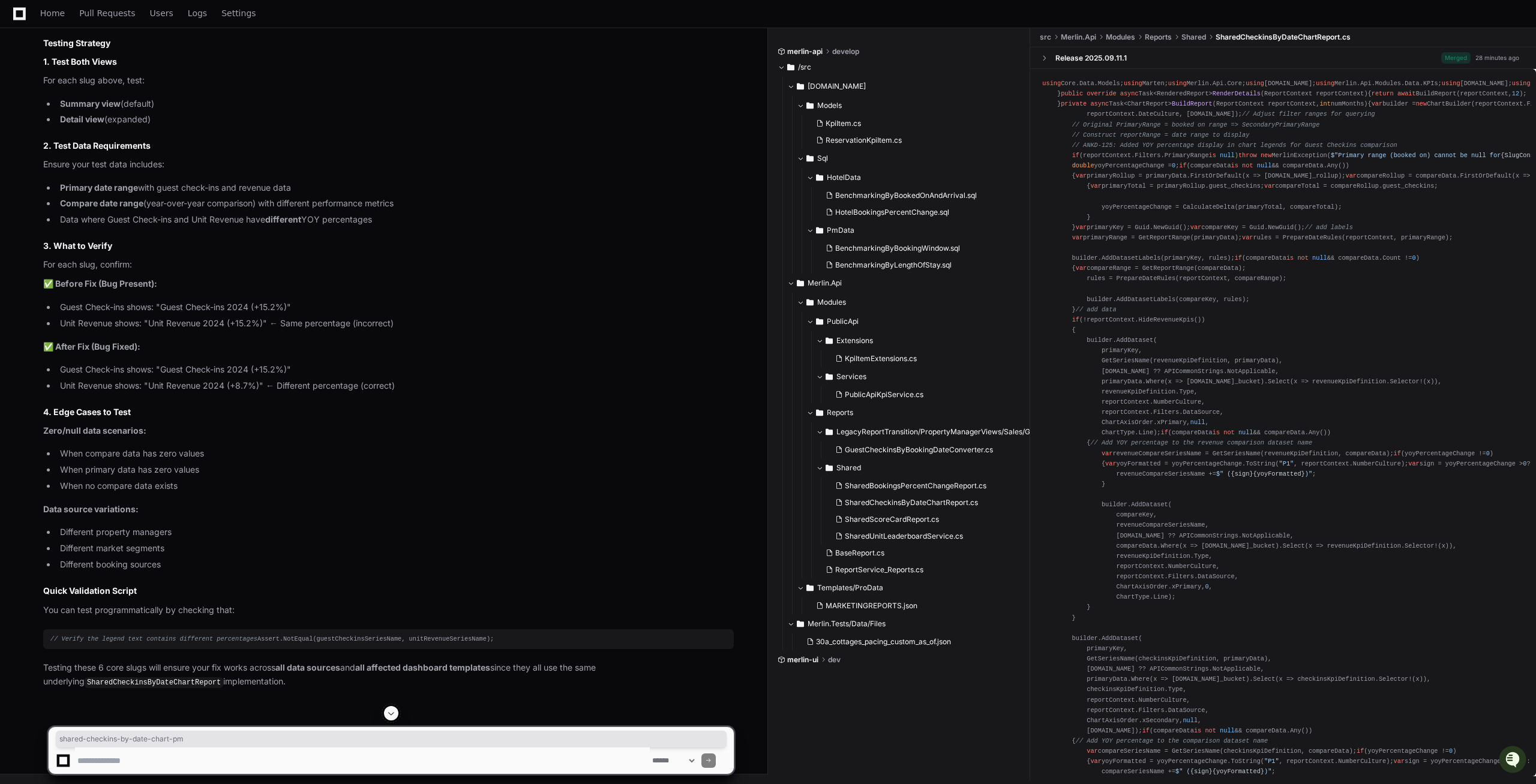
copy div "shared -checkins- by - date -chart-pm"
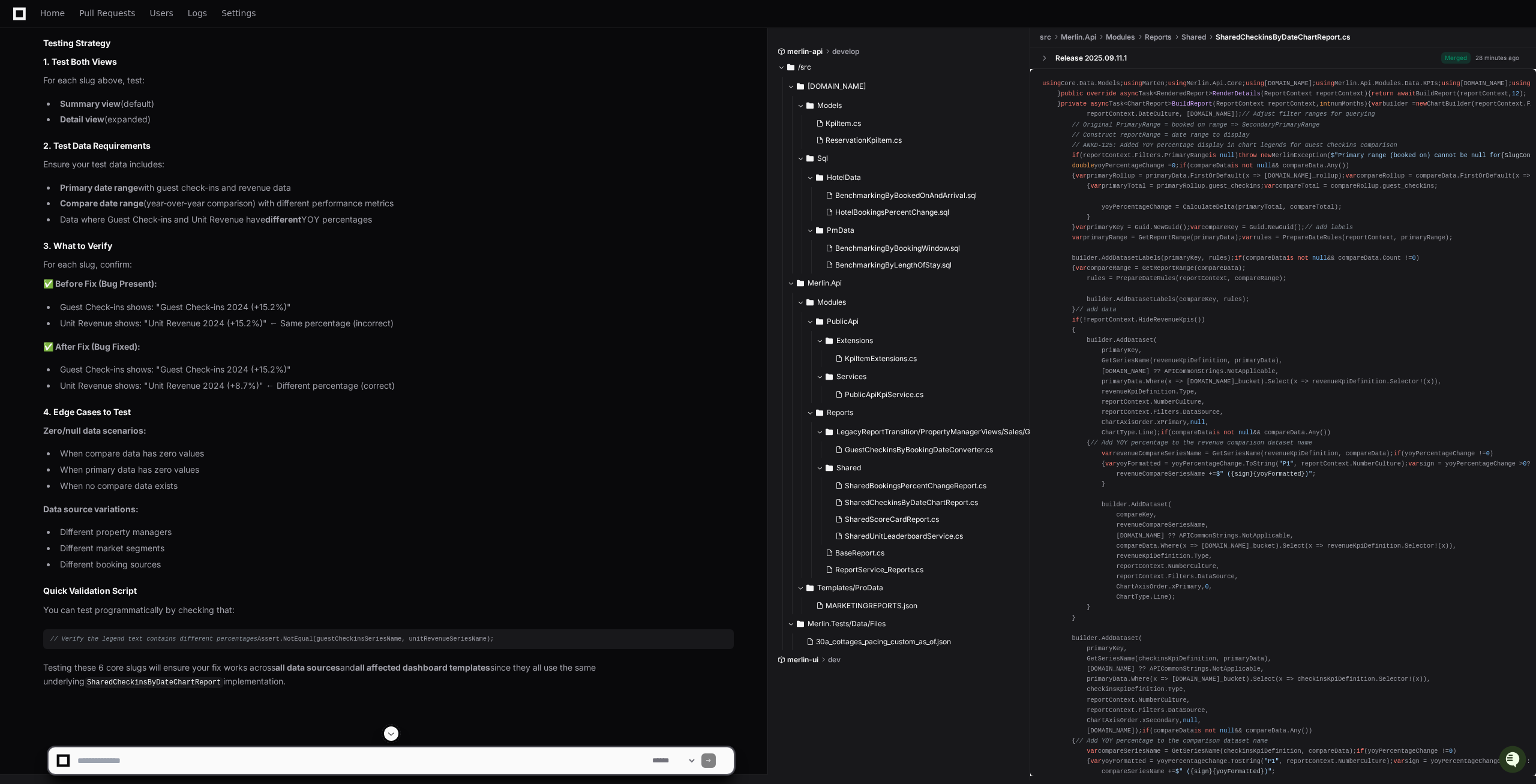
click at [128, 17] on span "date" at bounding box center [127, 13] width 15 height 7
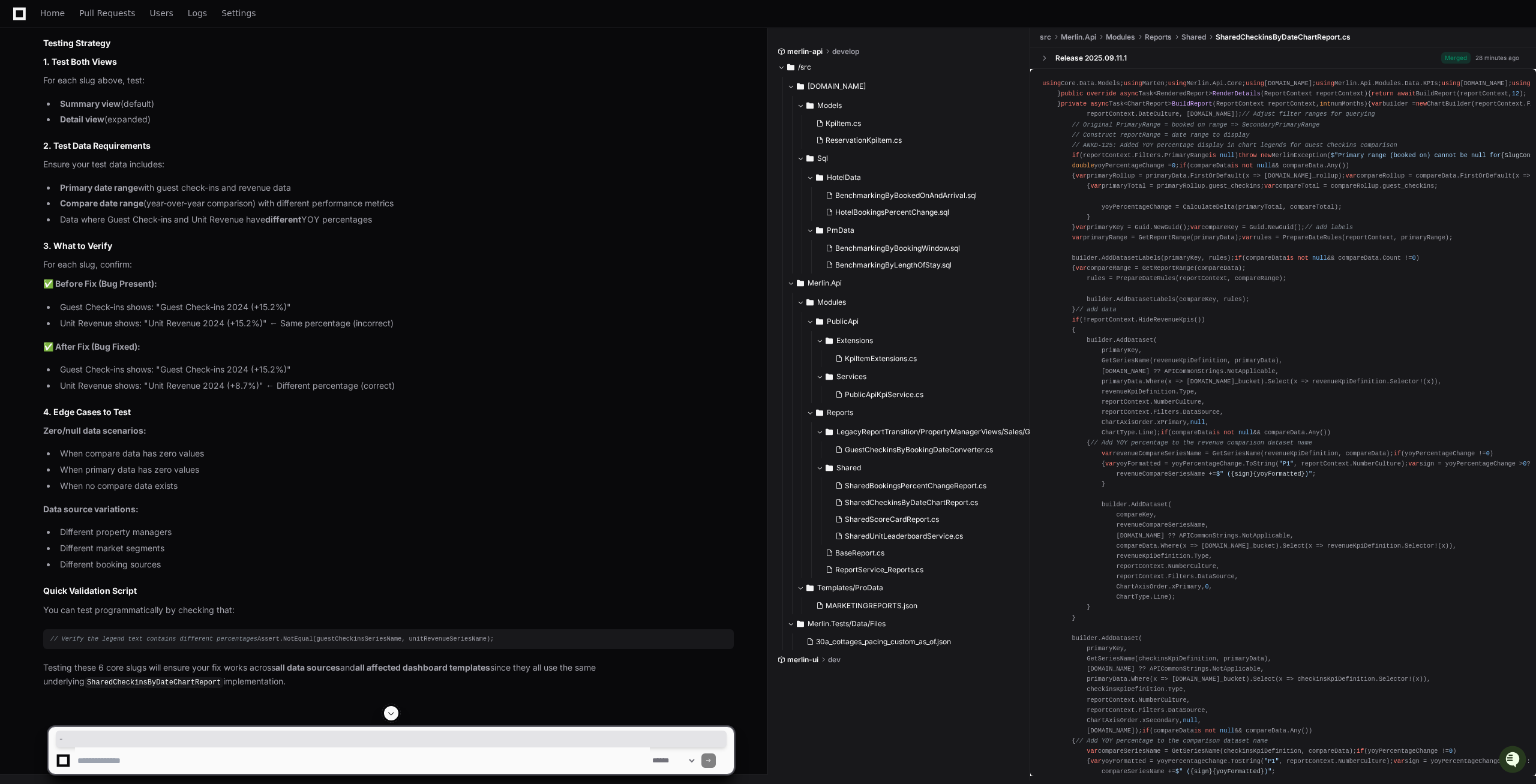
click at [128, 17] on span "date" at bounding box center [127, 13] width 15 height 7
